Goal: Task Accomplishment & Management: Complete application form

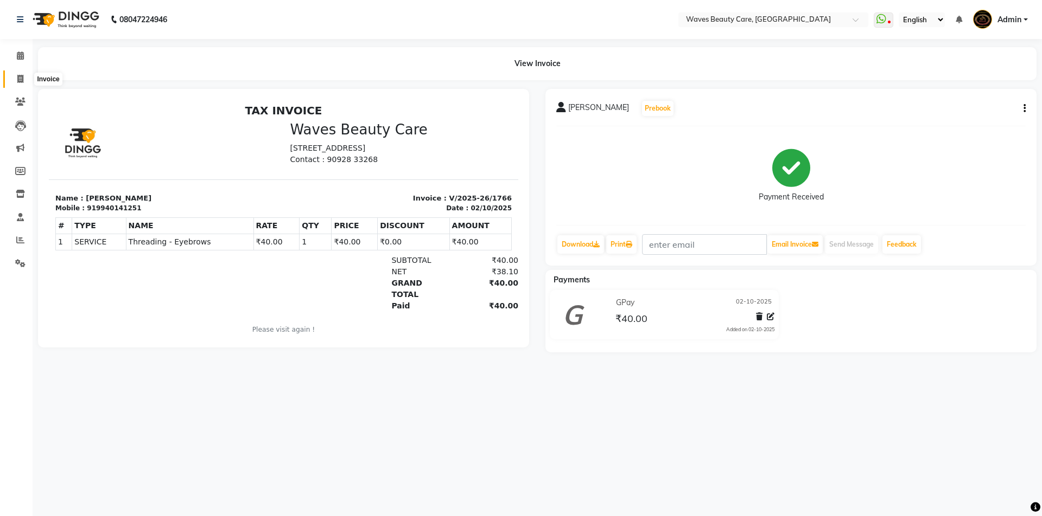
click at [18, 79] on icon at bounding box center [20, 79] width 6 height 8
select select "service"
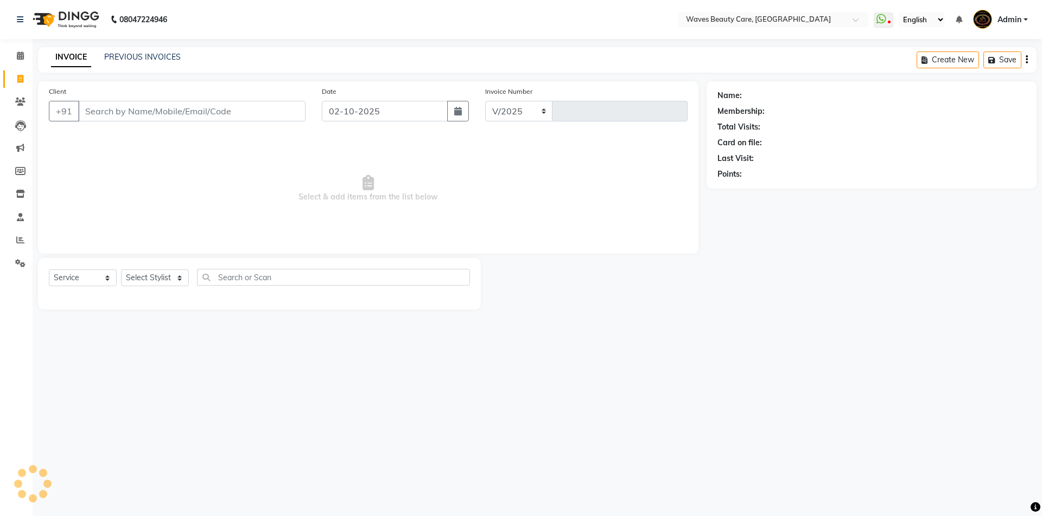
select select "5946"
type input "1767"
click at [171, 281] on select "Select Stylist" at bounding box center [155, 278] width 68 height 17
select select "66638"
click at [121, 270] on select "Select Stylist ANJU DIVYA Yoganandhi [PERSON_NAME]" at bounding box center [155, 278] width 68 height 17
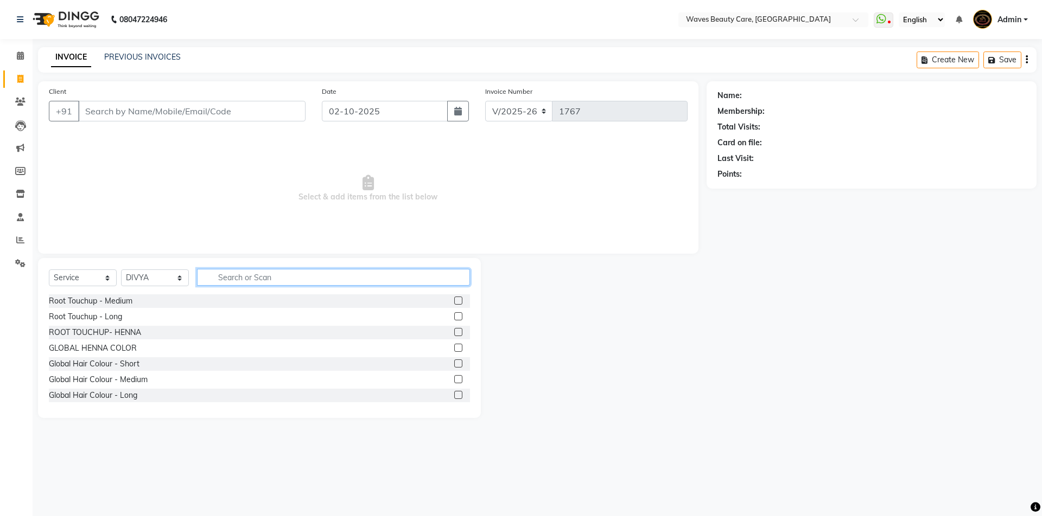
click at [222, 279] on input "text" at bounding box center [333, 277] width 273 height 17
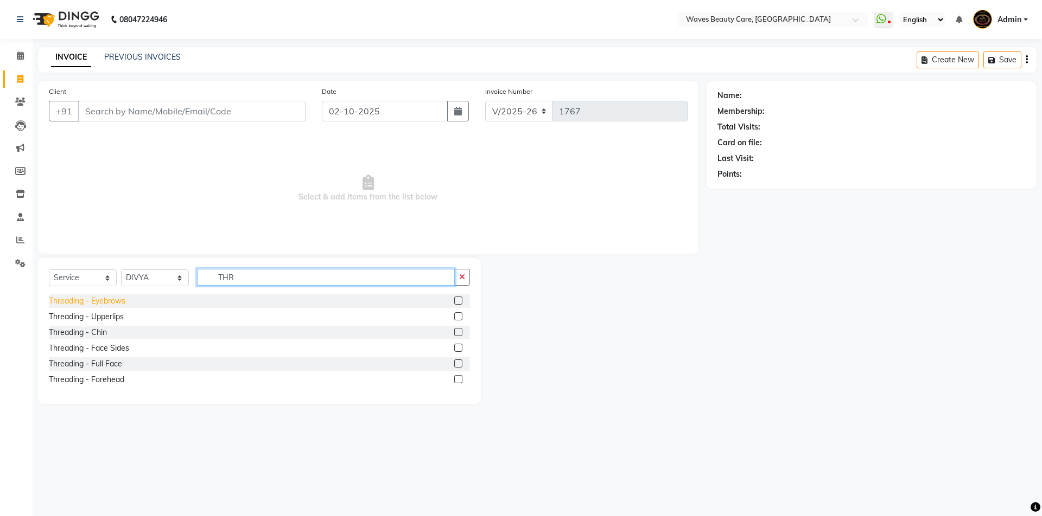
type input "THR"
click at [70, 305] on div "Threading - Eyebrows" at bounding box center [87, 301] width 76 height 11
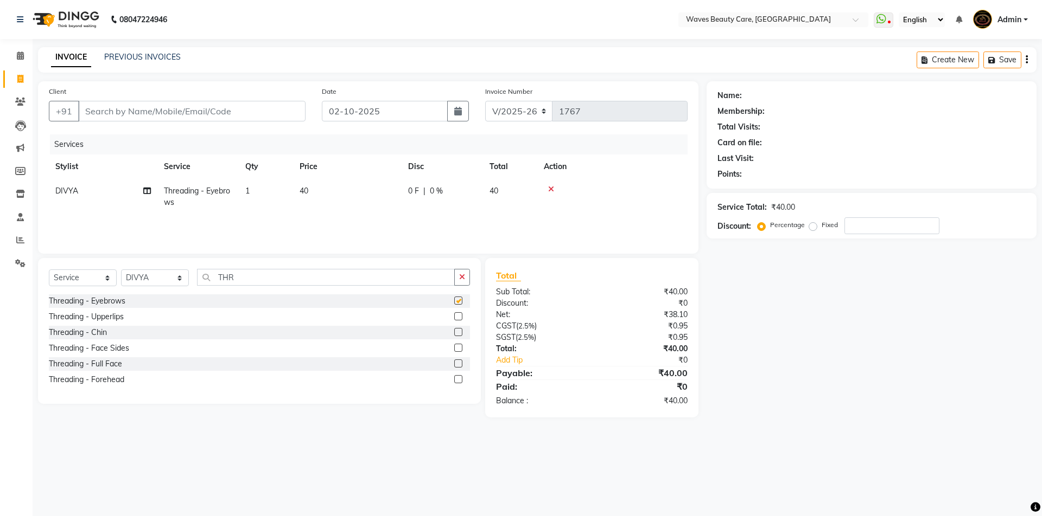
checkbox input "false"
click at [109, 110] on input "Client" at bounding box center [191, 111] width 227 height 21
type input "8"
type input "0"
type input "8015023688"
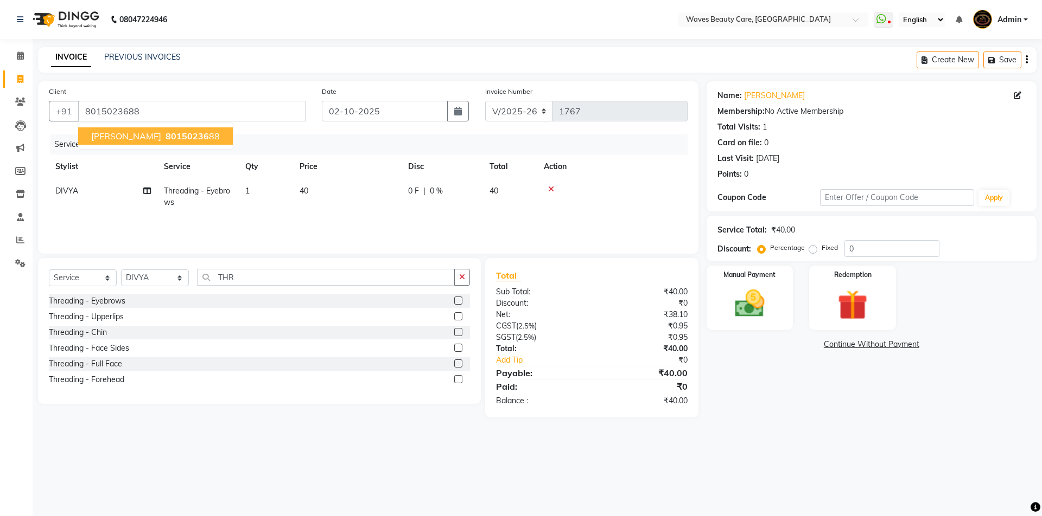
drag, startPoint x: 125, startPoint y: 141, endPoint x: 132, endPoint y: 163, distance: 23.5
click at [132, 158] on div "Client [PHONE_NUMBER] [PERSON_NAME] 80150236 88 Date [DATE] Invoice Number V/20…" at bounding box center [368, 167] width 660 height 173
click at [165, 136] on span "80150236" at bounding box center [186, 136] width 43 height 11
click at [754, 306] on img at bounding box center [749, 304] width 50 height 36
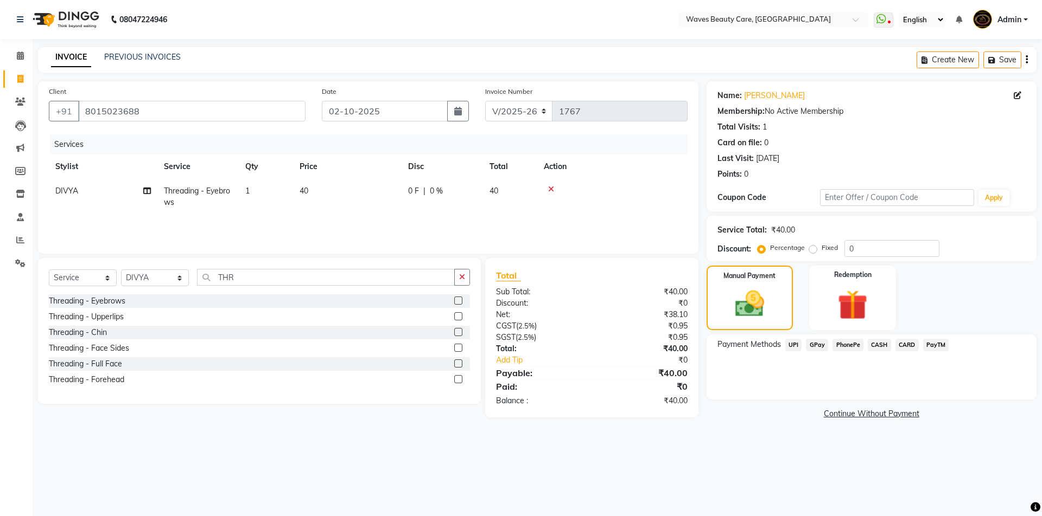
click at [878, 348] on span "CASH" at bounding box center [878, 345] width 23 height 12
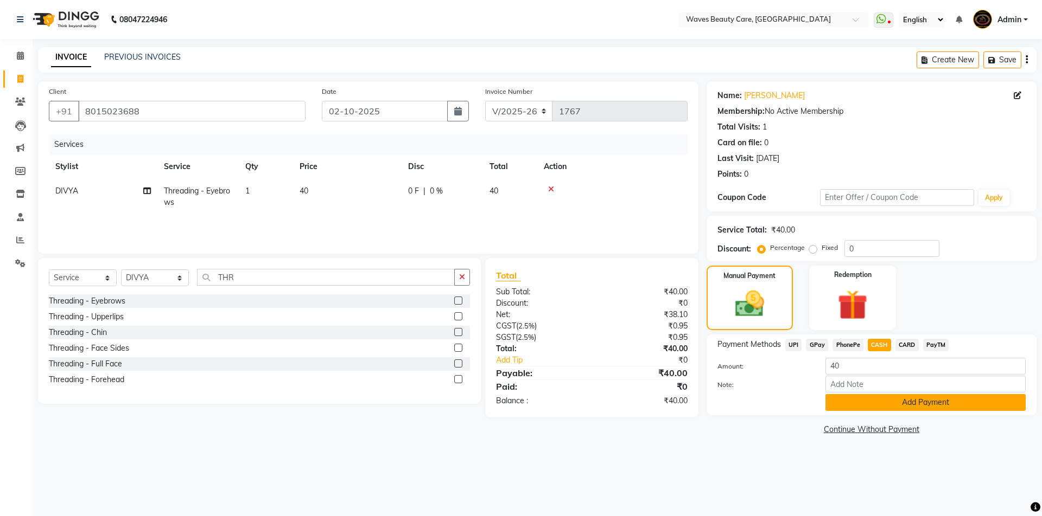
click at [878, 405] on button "Add Payment" at bounding box center [925, 402] width 200 height 17
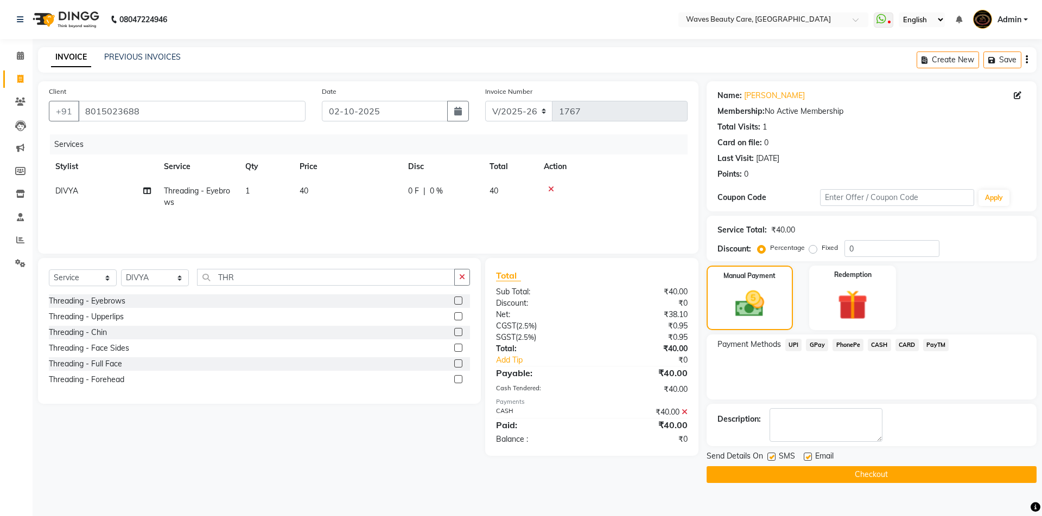
click at [863, 476] on button "Checkout" at bounding box center [871, 475] width 330 height 17
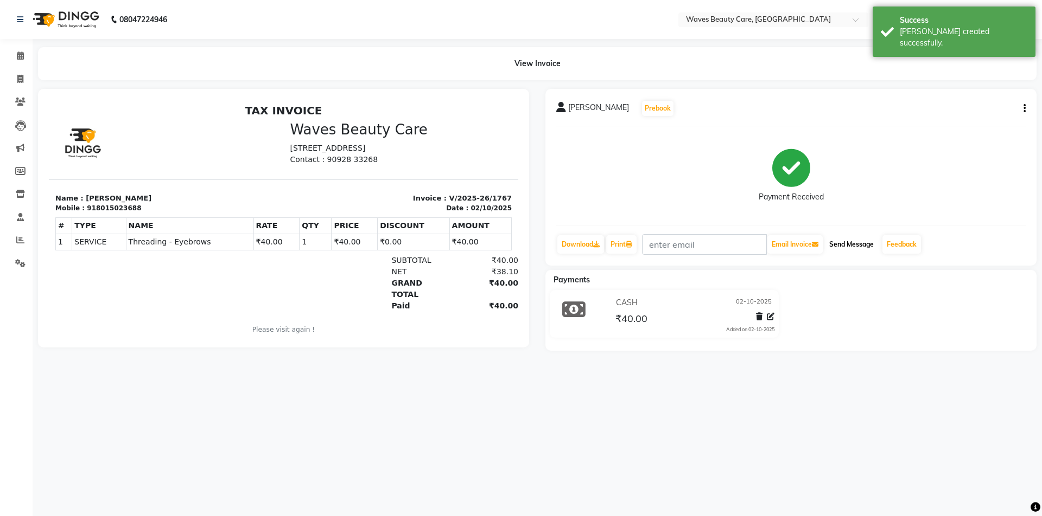
click at [874, 245] on button "Send Message" at bounding box center [851, 244] width 53 height 18
